Goal: Transaction & Acquisition: Book appointment/travel/reservation

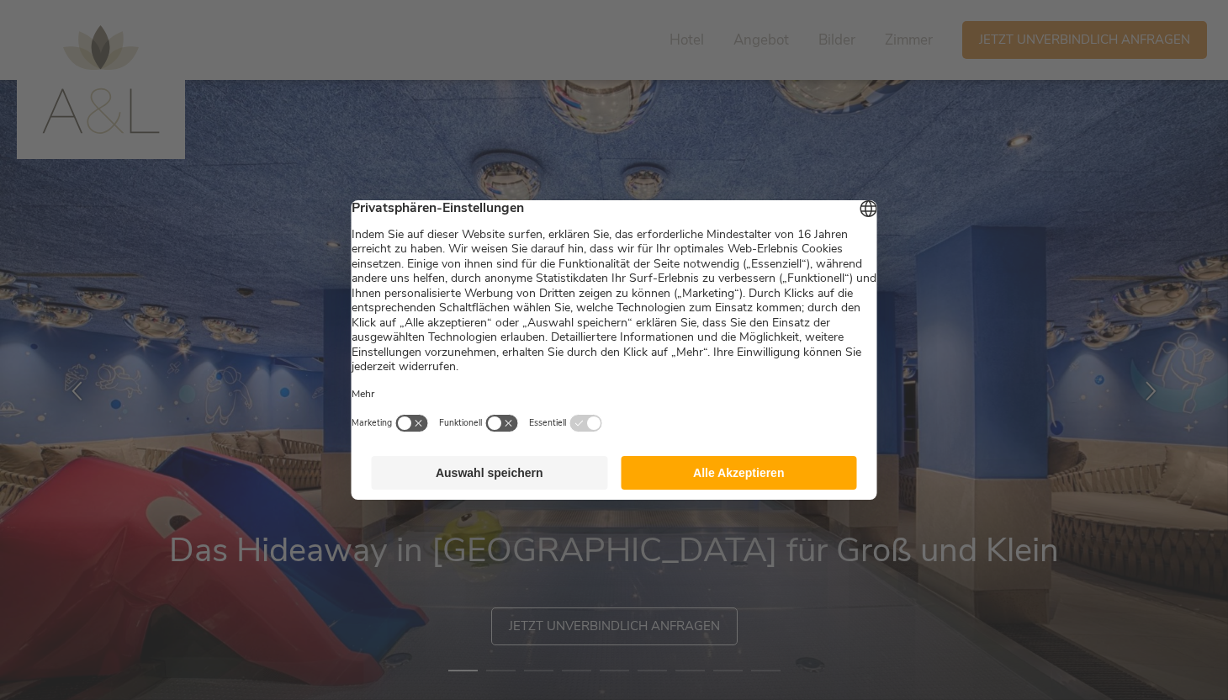
click at [658, 486] on button "Alle Akzeptieren" at bounding box center [739, 473] width 236 height 34
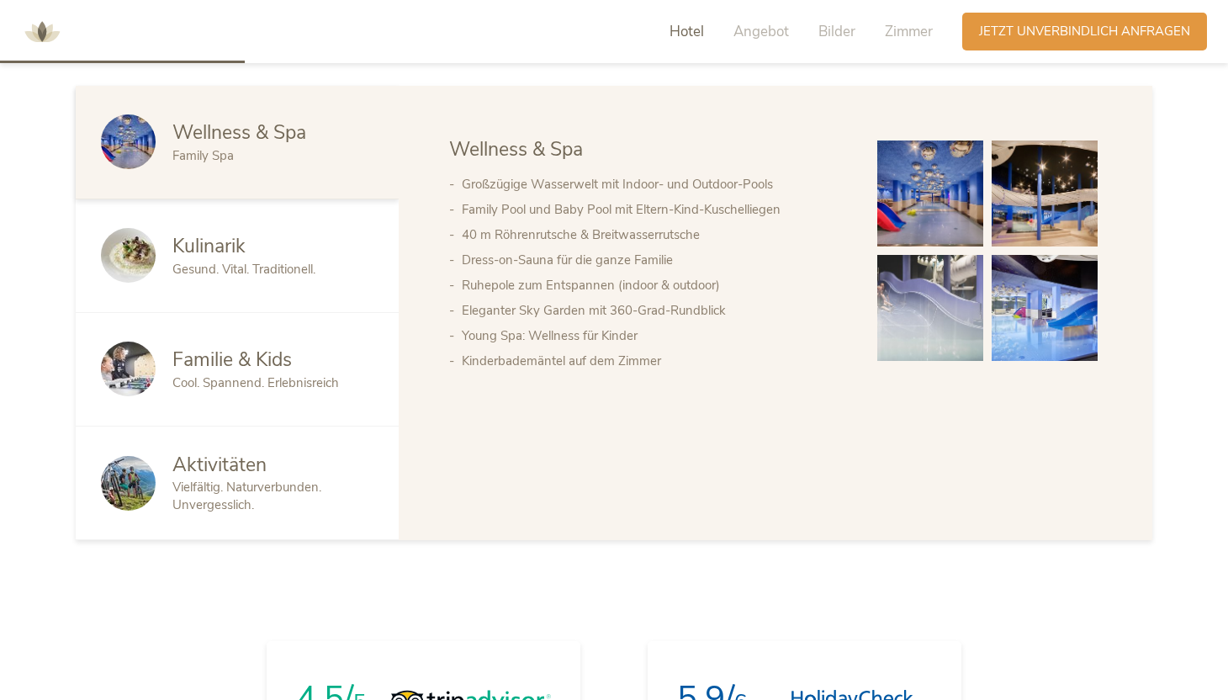
scroll to position [976, 0]
click at [272, 284] on div "Kulinarik Gesund. Vital. Traditionell." at bounding box center [237, 257] width 323 height 114
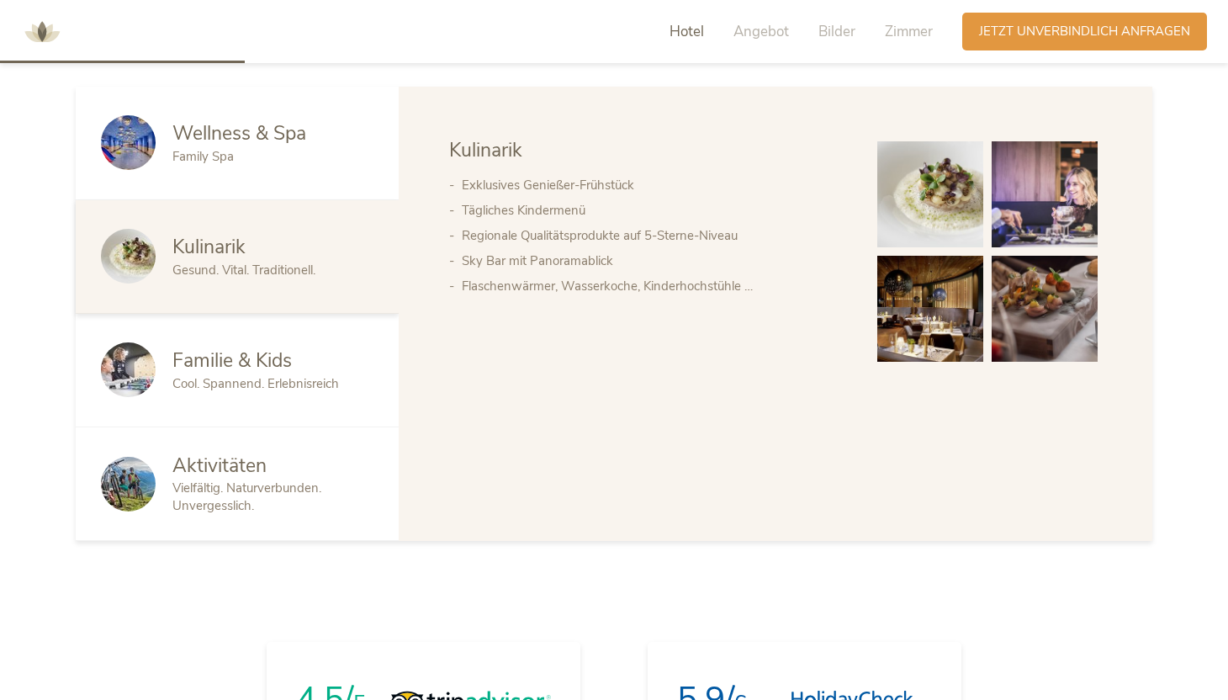
click at [290, 358] on span "Familie & Kids" at bounding box center [231, 360] width 119 height 26
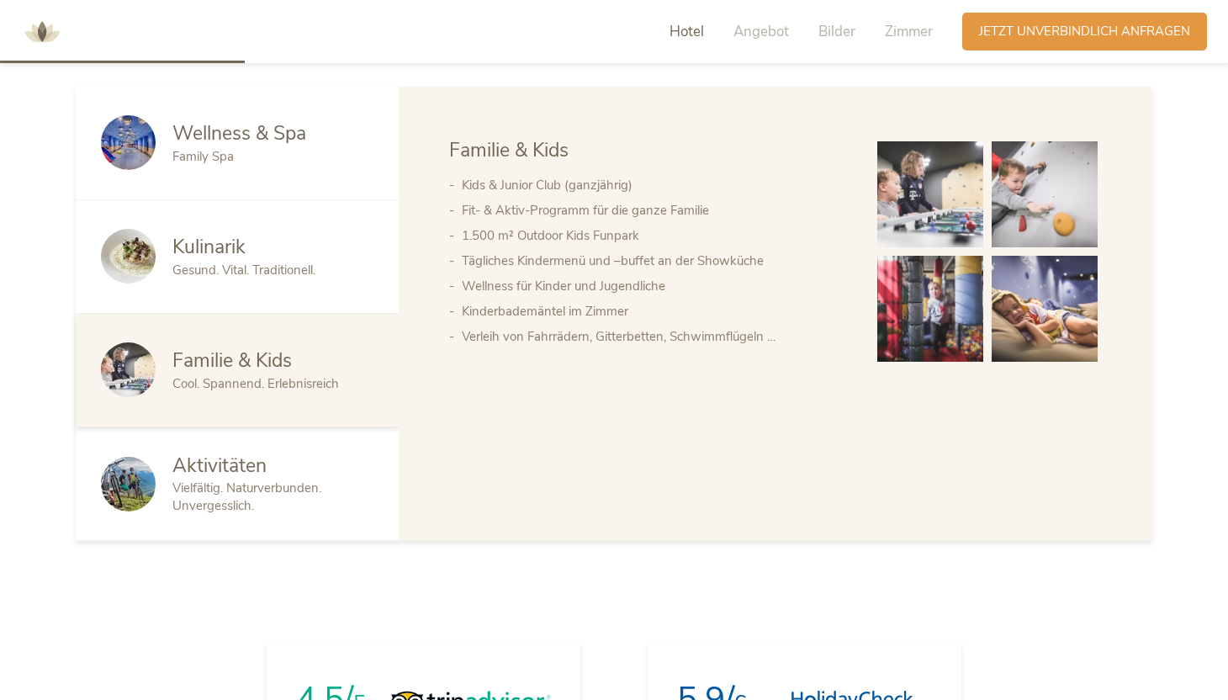
click at [278, 480] on span "Vielfältig. Naturverbunden. Unvergesslich." at bounding box center [246, 496] width 149 height 34
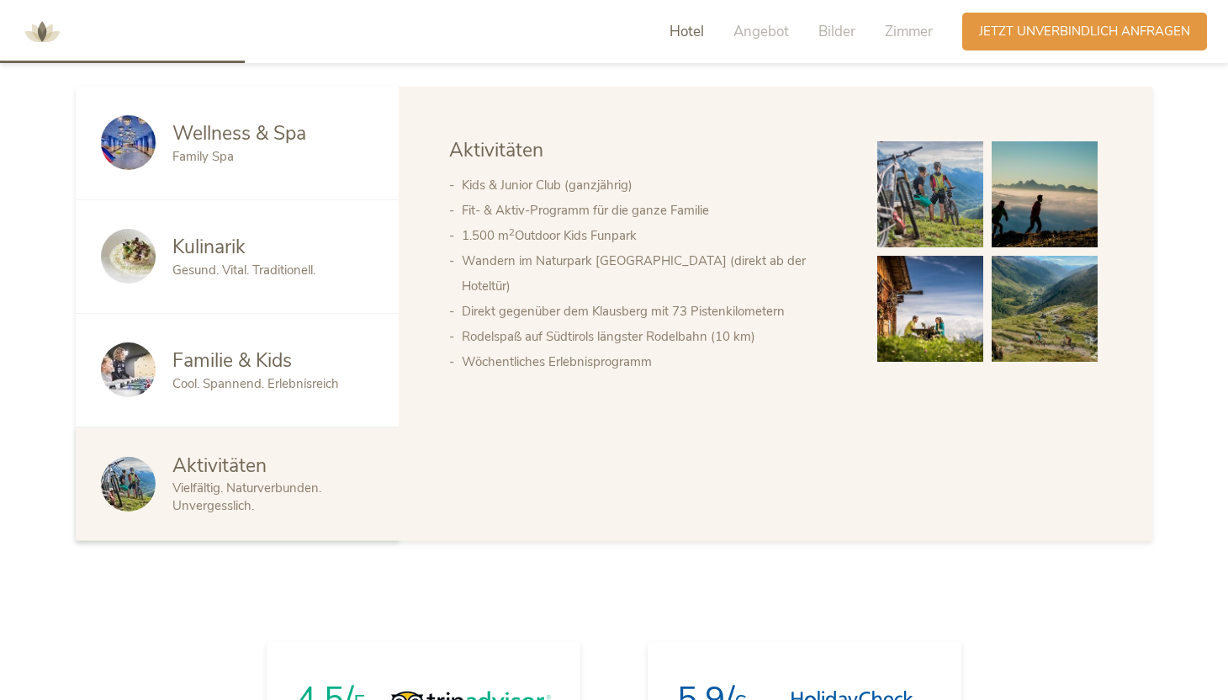
click at [301, 386] on span "Cool. Spannend. Erlebnisreich" at bounding box center [255, 383] width 167 height 17
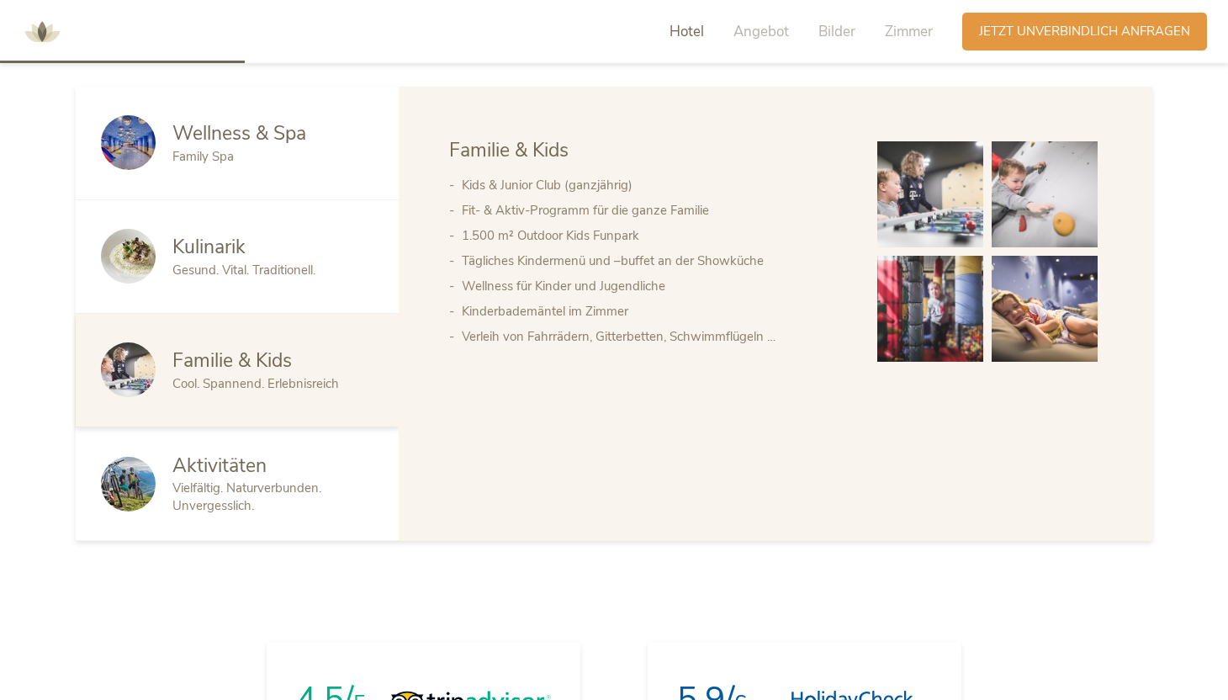
click at [331, 302] on div "Kulinarik Gesund. Vital. Traditionell." at bounding box center [237, 257] width 323 height 114
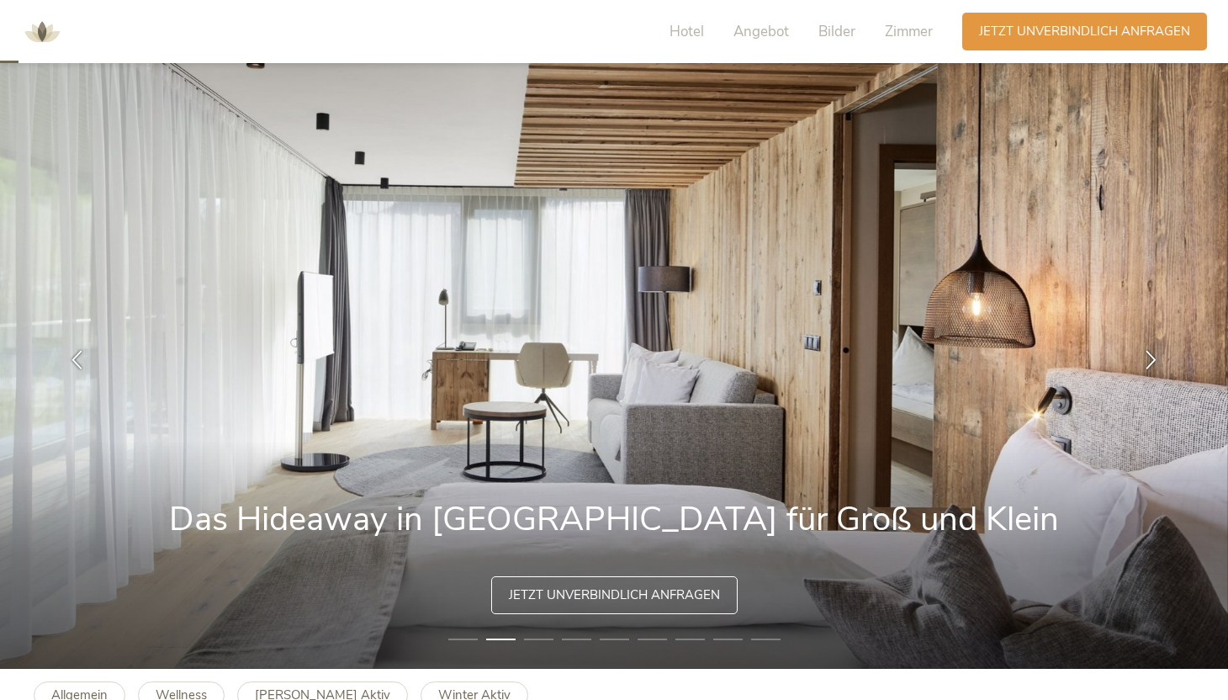
scroll to position [0, 0]
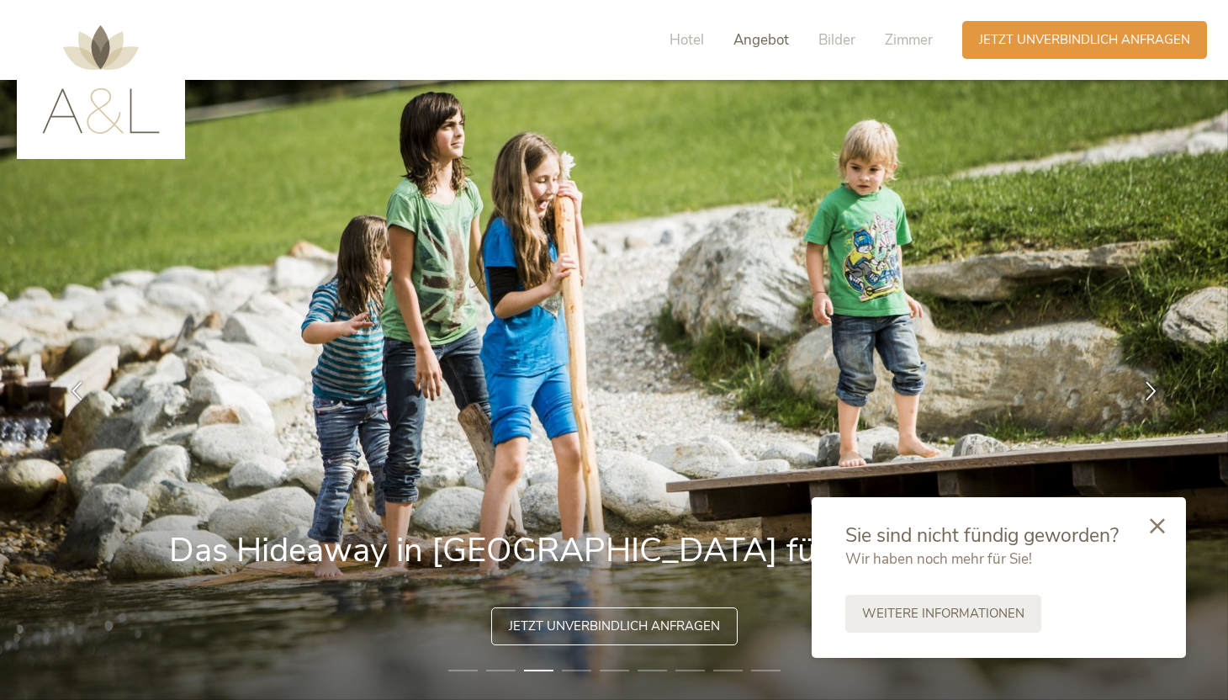
click at [760, 34] on span "Angebot" at bounding box center [762, 39] width 56 height 19
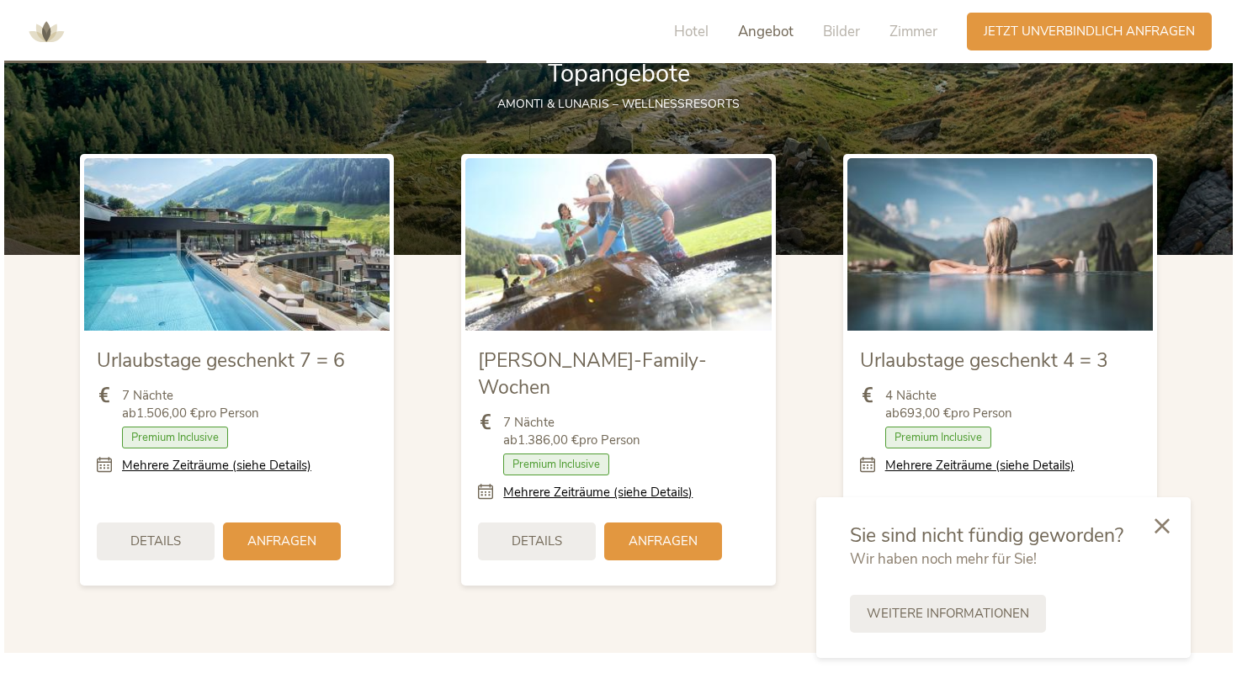
scroll to position [2014, 0]
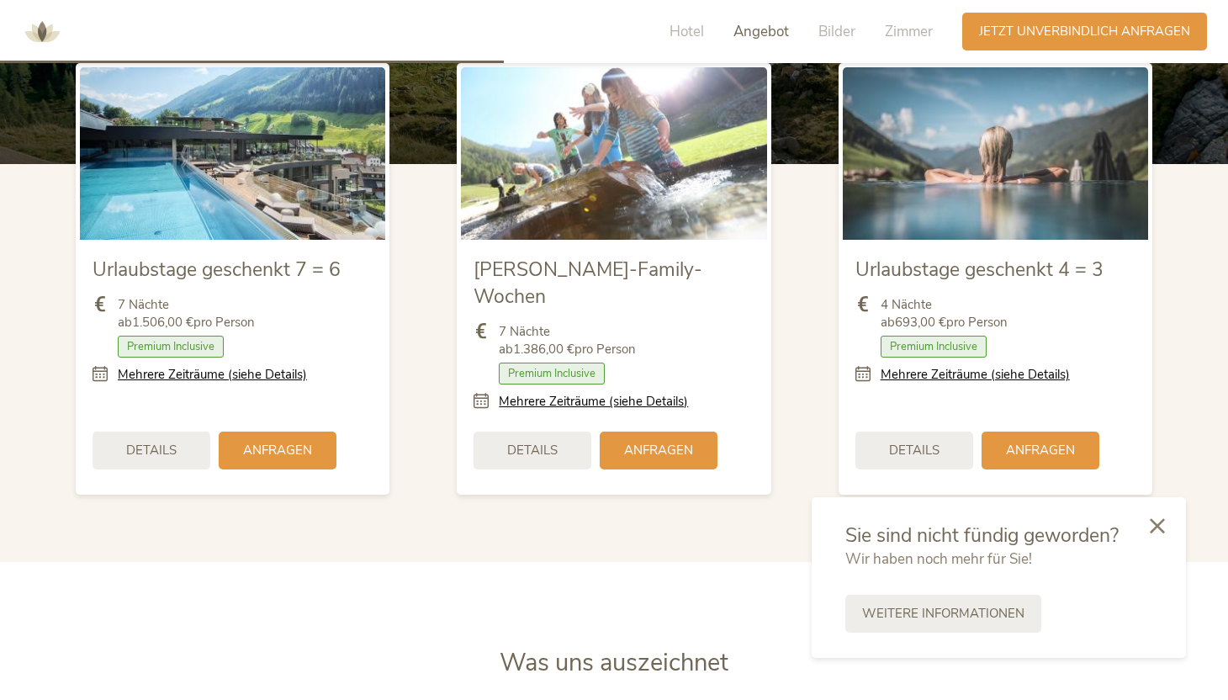
drag, startPoint x: 903, startPoint y: 326, endPoint x: 1060, endPoint y: 325, distance: 157.3
click at [1060, 326] on div "4 Nächte ab 693,00 € pro Person" at bounding box center [995, 318] width 280 height 44
click at [998, 380] on link "Mehrere Zeiträume (siehe Details)" at bounding box center [975, 375] width 189 height 18
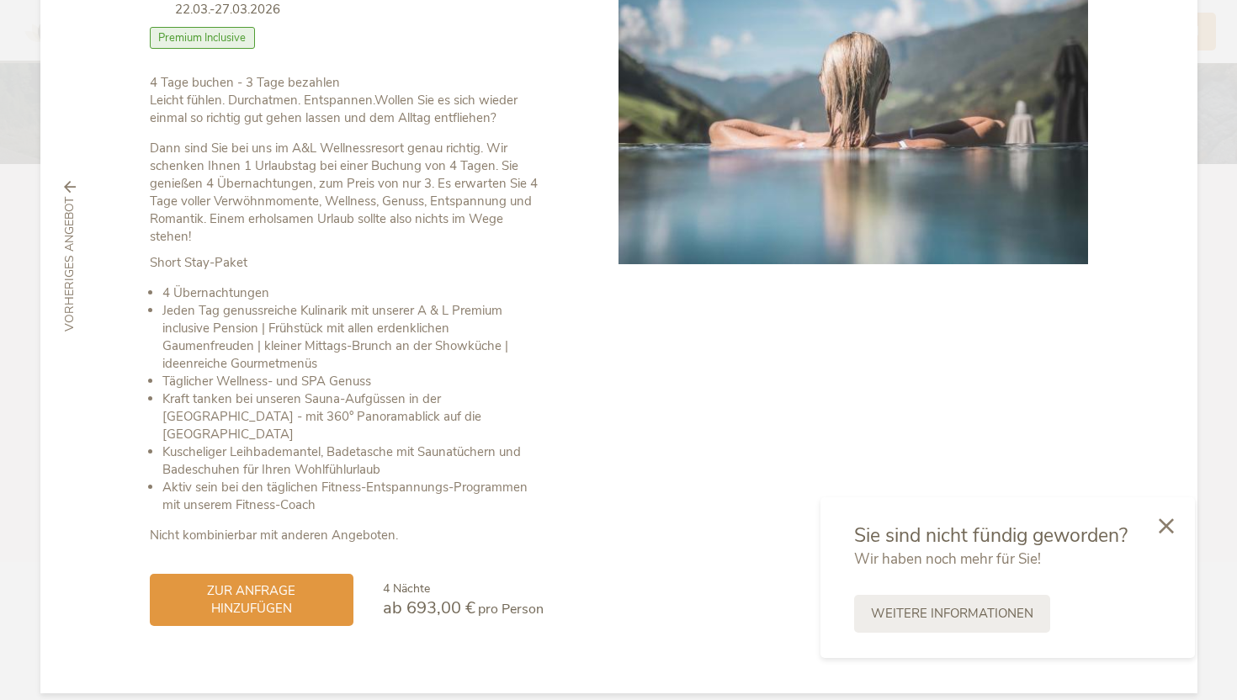
scroll to position [0, 0]
